Goal: Task Accomplishment & Management: Manage account settings

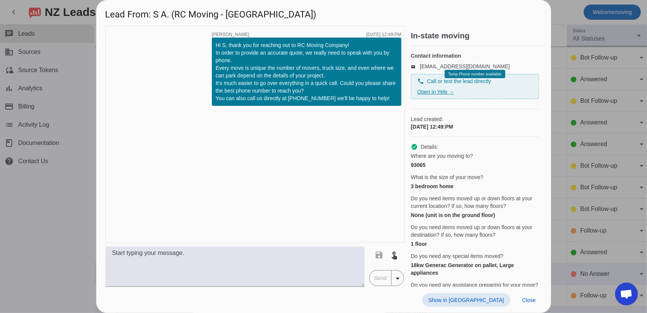
click at [438, 95] on link "Open in Yelp →" at bounding box center [435, 92] width 37 height 6
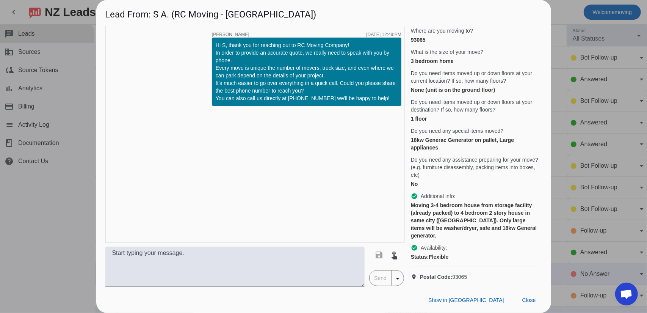
click at [467, 222] on div "Moving 3-4 bedroom house from storage facility (already packed) to 4 bedroom 2 …" at bounding box center [475, 220] width 128 height 38
drag, startPoint x: 466, startPoint y: 223, endPoint x: 440, endPoint y: 220, distance: 25.5
click at [440, 220] on div "Moving 3-4 bedroom house from storage facility (already packed) to 4 bedroom 2 …" at bounding box center [475, 220] width 128 height 38
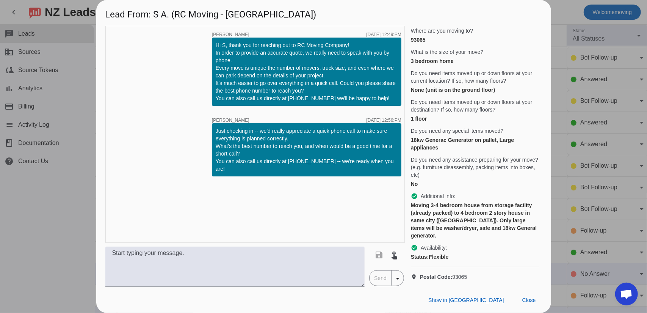
click at [565, 13] on div at bounding box center [323, 156] width 647 height 313
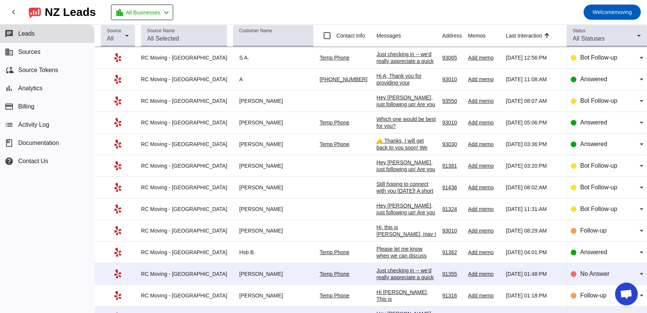
click at [236, 53] on td "S A." at bounding box center [276, 58] width 86 height 22
drag, startPoint x: 233, startPoint y: 59, endPoint x: 218, endPoint y: 58, distance: 15.2
click at [233, 58] on div "S A." at bounding box center [273, 57] width 80 height 7
click at [242, 57] on div "S A." at bounding box center [273, 57] width 80 height 7
drag, startPoint x: 233, startPoint y: 56, endPoint x: 215, endPoint y: 58, distance: 17.9
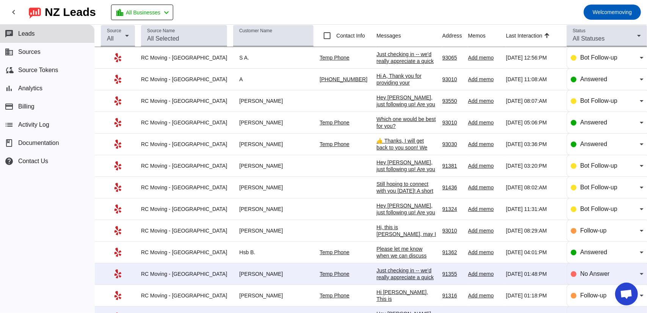
click at [215, 58] on tr "RC Moving - [GEOGRAPHIC_DATA] S A. Temp Phone Just checking in -- we'd really a…" at bounding box center [371, 58] width 552 height 22
click at [236, 58] on div "S A." at bounding box center [273, 57] width 80 height 7
click at [235, 58] on div "S A." at bounding box center [273, 57] width 80 height 7
drag, startPoint x: 233, startPoint y: 56, endPoint x: 226, endPoint y: 57, distance: 7.7
click at [233, 57] on div "S A." at bounding box center [273, 57] width 80 height 7
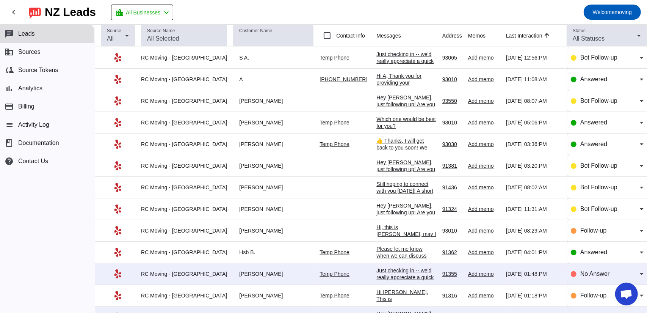
click at [240, 59] on div "S A." at bounding box center [273, 57] width 80 height 7
click at [237, 49] on td "S A." at bounding box center [276, 58] width 86 height 22
click at [376, 56] on div "Just checking in -- we'd really appreciate a quick phone call to make sure ever…" at bounding box center [406, 95] width 60 height 89
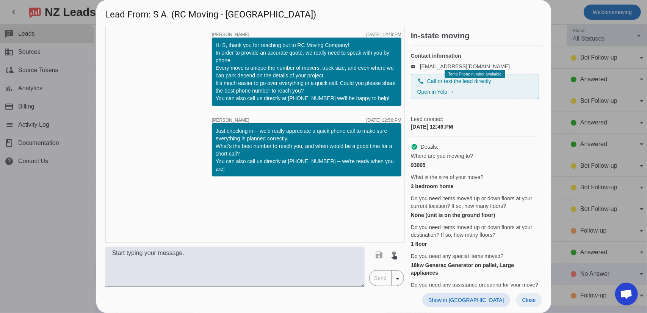
click at [520, 299] on span at bounding box center [529, 300] width 26 height 14
